Goal: Use online tool/utility: Utilize a website feature to perform a specific function

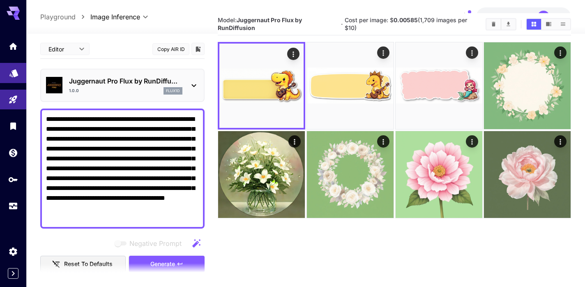
click at [16, 79] on link at bounding box center [13, 73] width 26 height 20
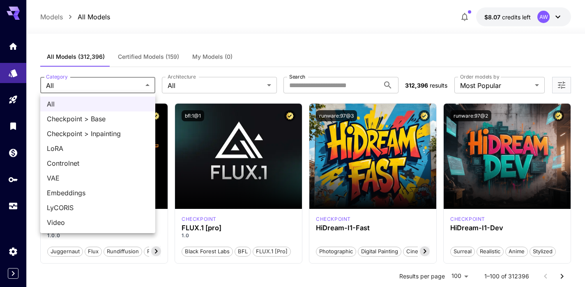
click at [14, 131] on div at bounding box center [292, 143] width 585 height 287
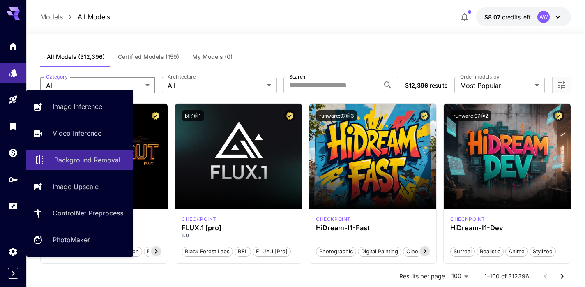
click at [84, 159] on p "Background Removal" at bounding box center [87, 160] width 66 height 10
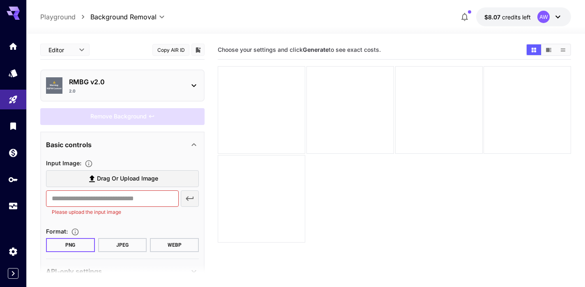
click at [161, 91] on div "2.0" at bounding box center [125, 91] width 113 height 6
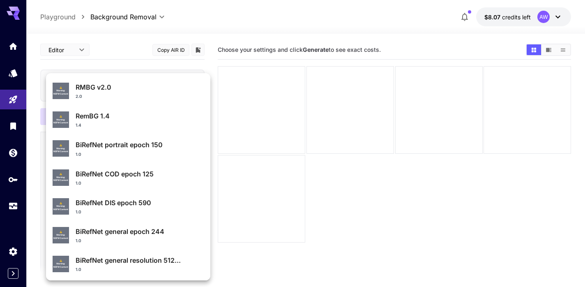
click at [241, 172] on div at bounding box center [292, 143] width 585 height 287
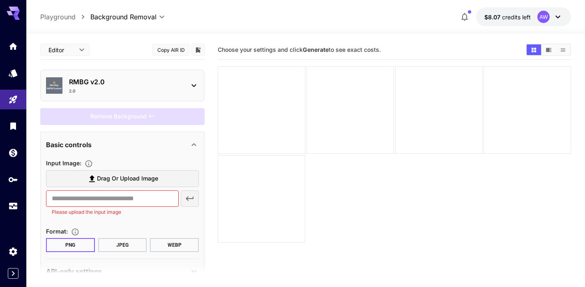
scroll to position [21, 0]
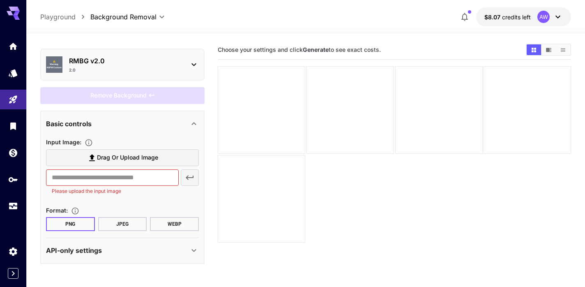
click at [162, 246] on div "API-only settings" at bounding box center [117, 250] width 143 height 10
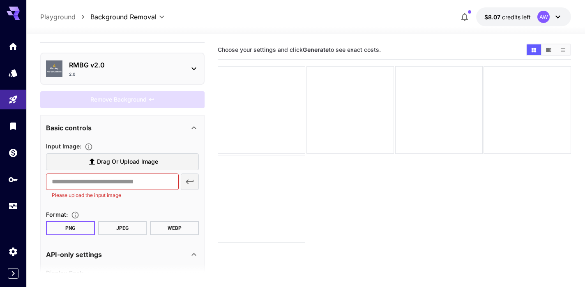
click at [150, 102] on div "Remove Background" at bounding box center [122, 99] width 164 height 17
click at [141, 128] on div "Basic controls" at bounding box center [117, 128] width 143 height 10
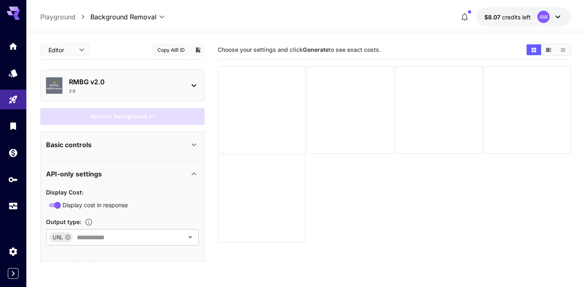
scroll to position [0, 0]
click at [138, 141] on div "Basic controls" at bounding box center [117, 145] width 143 height 10
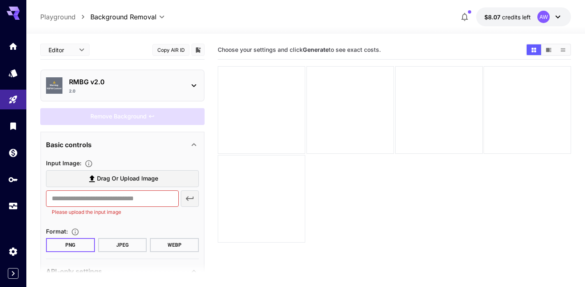
click at [194, 197] on div "​ Please upload the input image" at bounding box center [122, 203] width 153 height 26
click at [174, 199] on input "text" at bounding box center [112, 198] width 133 height 16
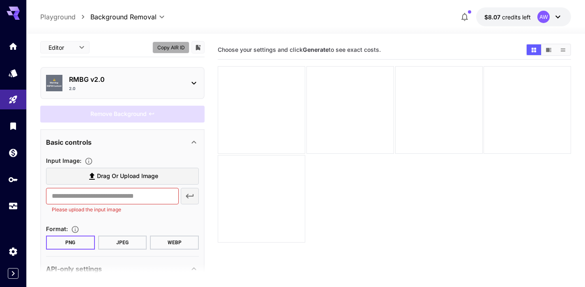
click at [166, 47] on button "Copy AIR ID" at bounding box center [171, 48] width 37 height 12
click at [12, 250] on icon "Settings" at bounding box center [14, 249] width 8 height 8
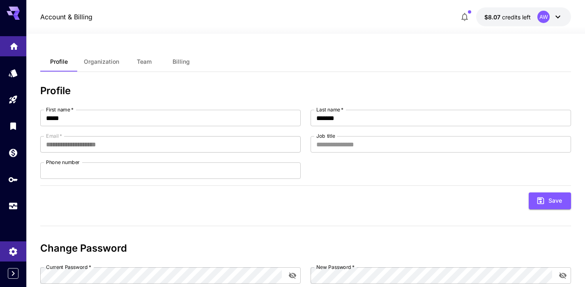
click at [16, 54] on link at bounding box center [13, 46] width 26 height 20
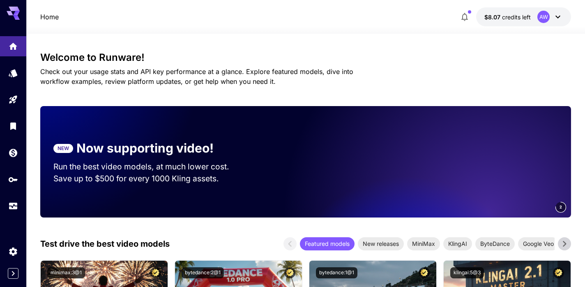
click at [540, 15] on div "AW" at bounding box center [544, 17] width 12 height 12
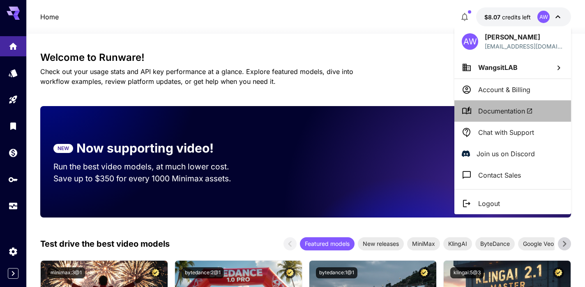
click at [510, 109] on span "Documentation" at bounding box center [506, 111] width 55 height 10
